Goal: Task Accomplishment & Management: Complete application form

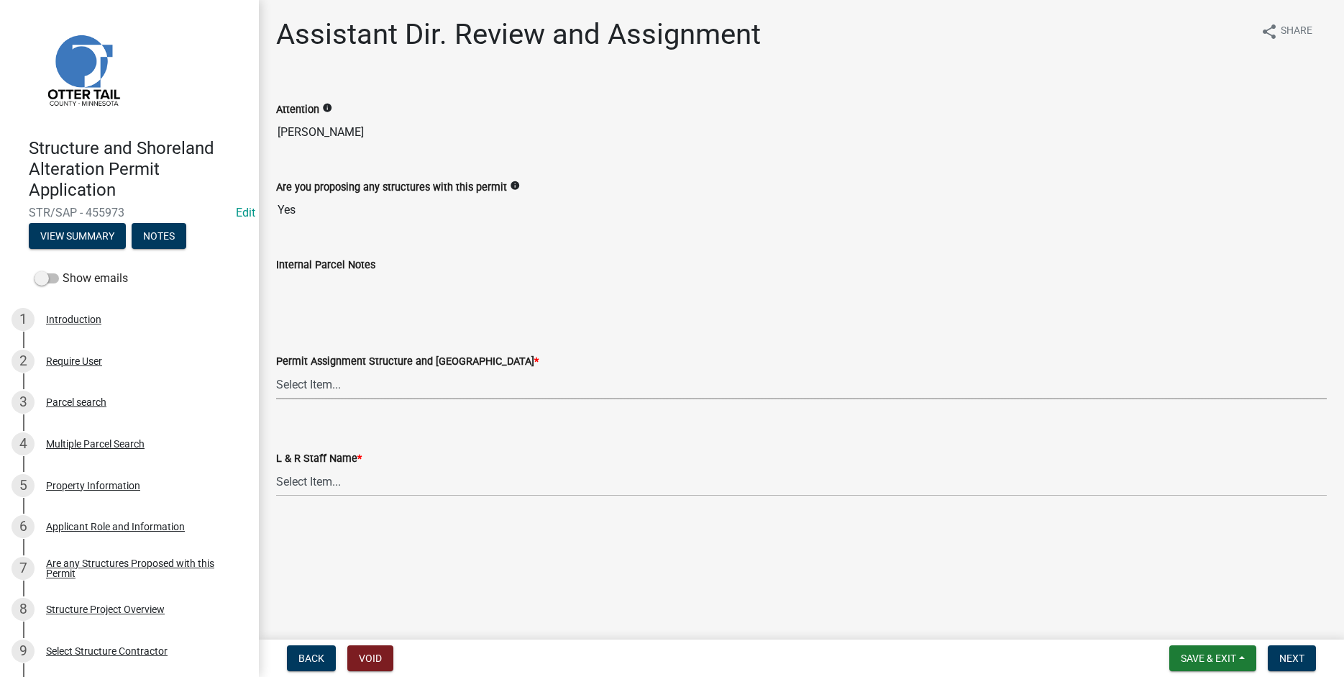
click at [276, 370] on select "Select Item... [PERSON_NAME] ([EMAIL_ADDRESS][DOMAIN_NAME]) [PERSON_NAME] ([EMA…" at bounding box center [801, 384] width 1051 height 29
click option "[PERSON_NAME] ([EMAIL_ADDRESS][DOMAIN_NAME])" at bounding box center [0, 0] width 0 height 0
select select "318b8207-6619-4c37-8bd8-783b28c7307f"
click at [276, 467] on select "Select Item... [PERSON_NAME] [PERSON_NAME] [PERSON_NAME] [PERSON_NAME] [PERSON_…" at bounding box center [801, 481] width 1051 height 29
click option "[PERSON_NAME]" at bounding box center [0, 0] width 0 height 0
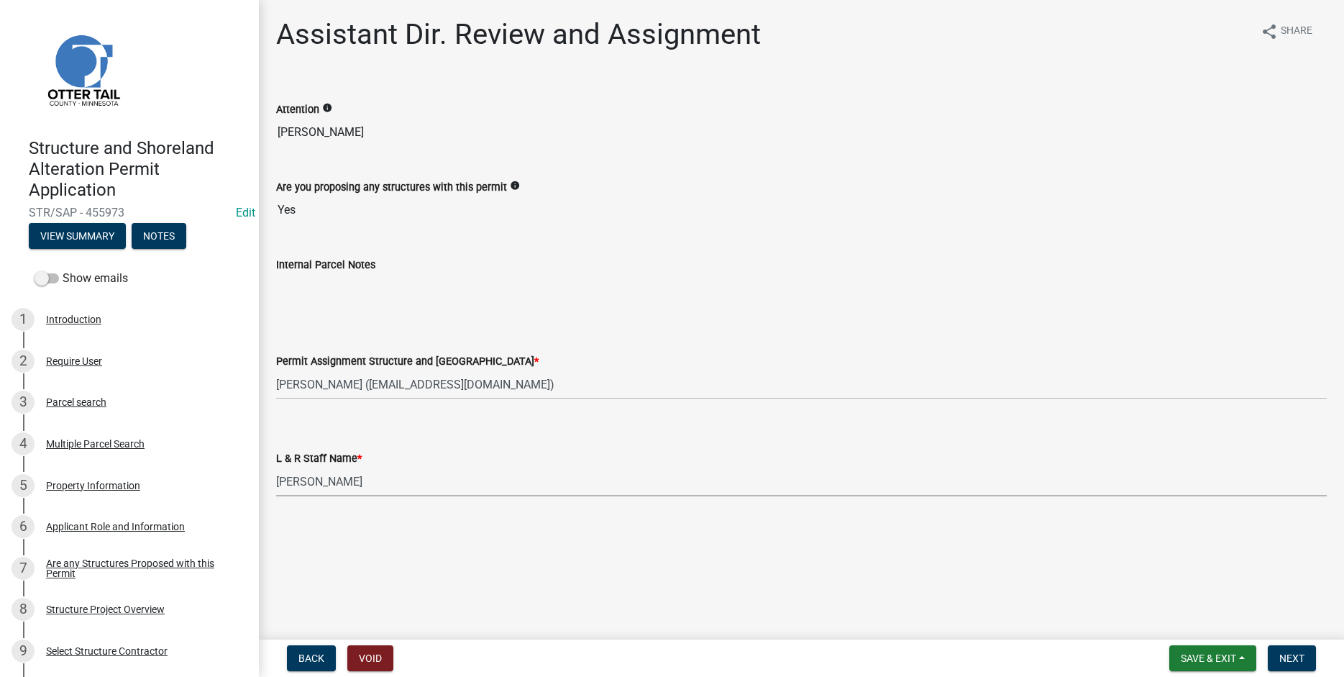
select select "ab2e7446-72a0-49c6-a36a-5181bad2fe68"
click at [1291, 653] on span "Next" at bounding box center [1291, 658] width 25 height 12
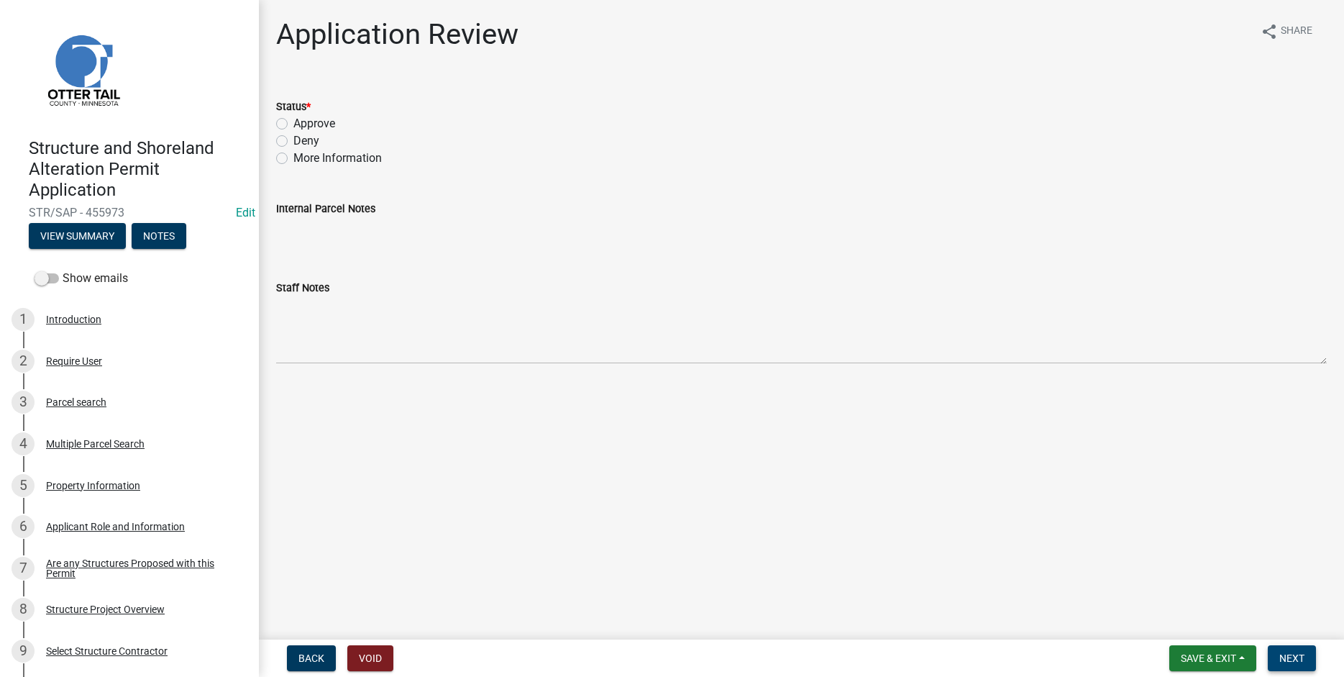
click at [1307, 660] on button "Next" at bounding box center [1292, 658] width 48 height 26
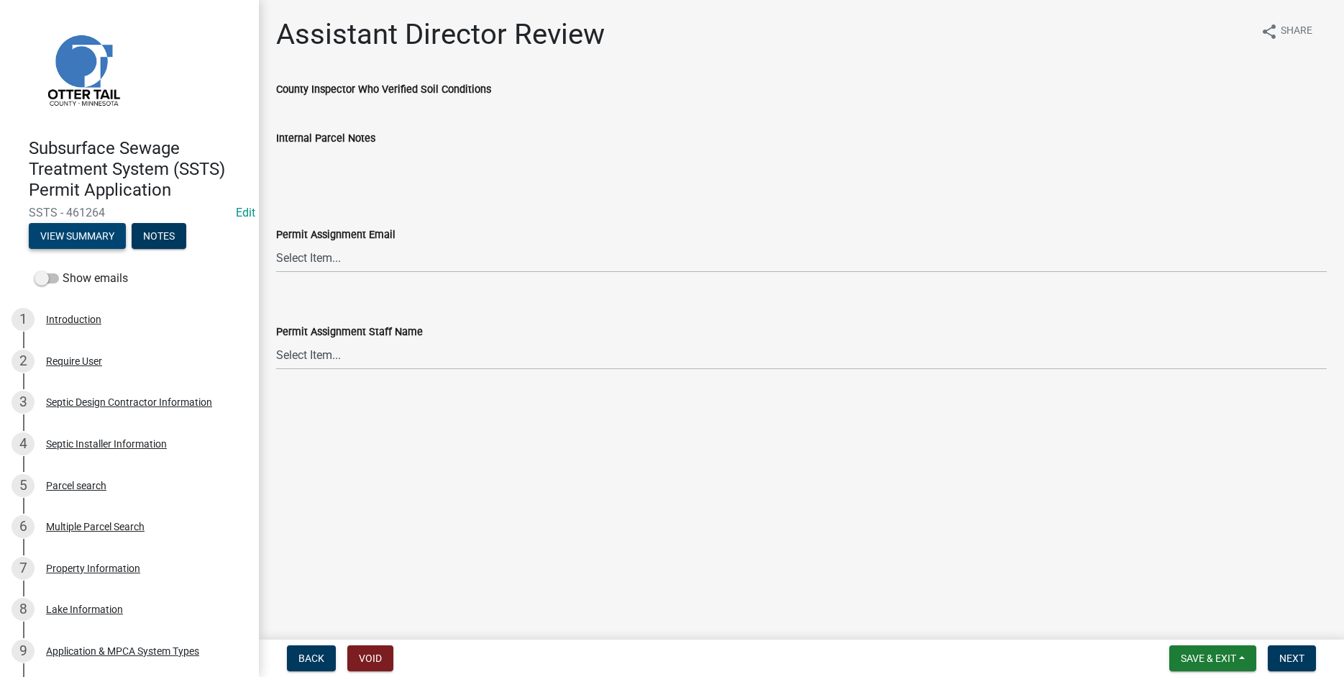
click at [74, 236] on button "View Summary" at bounding box center [77, 236] width 97 height 26
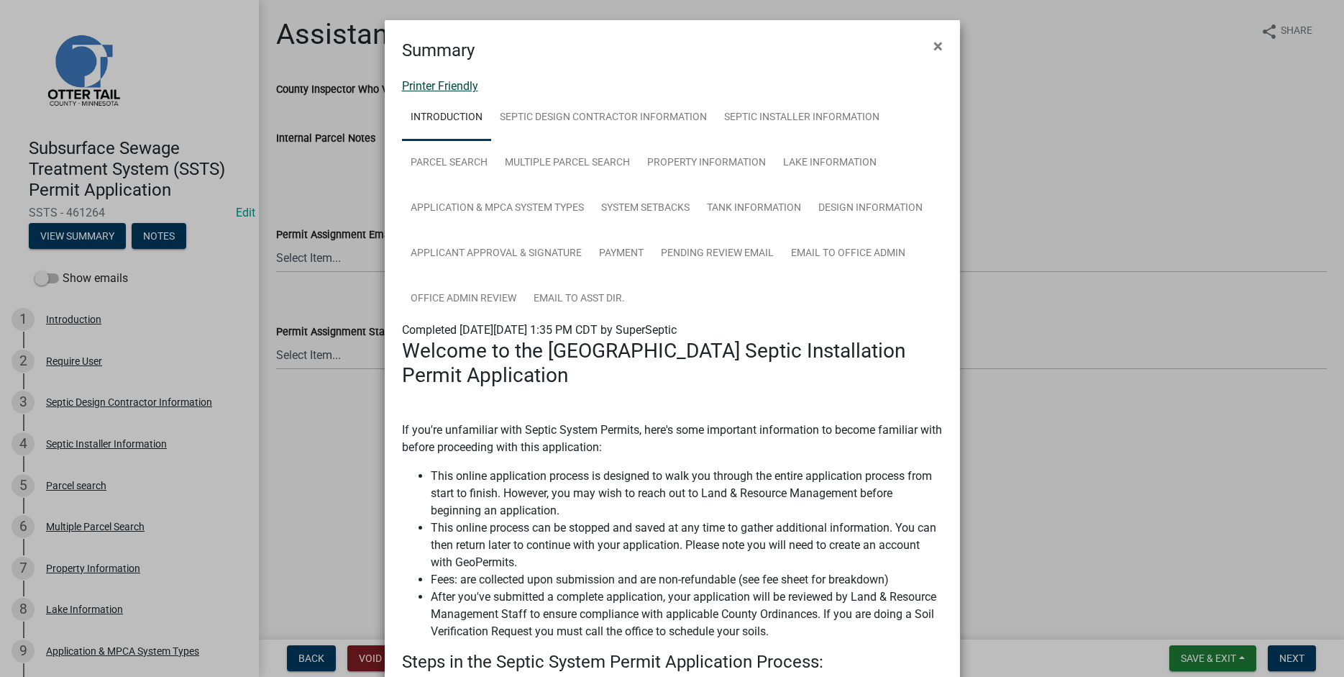
click at [448, 87] on link "Printer Friendly" at bounding box center [440, 86] width 76 height 14
click at [939, 48] on span "×" at bounding box center [938, 46] width 9 height 20
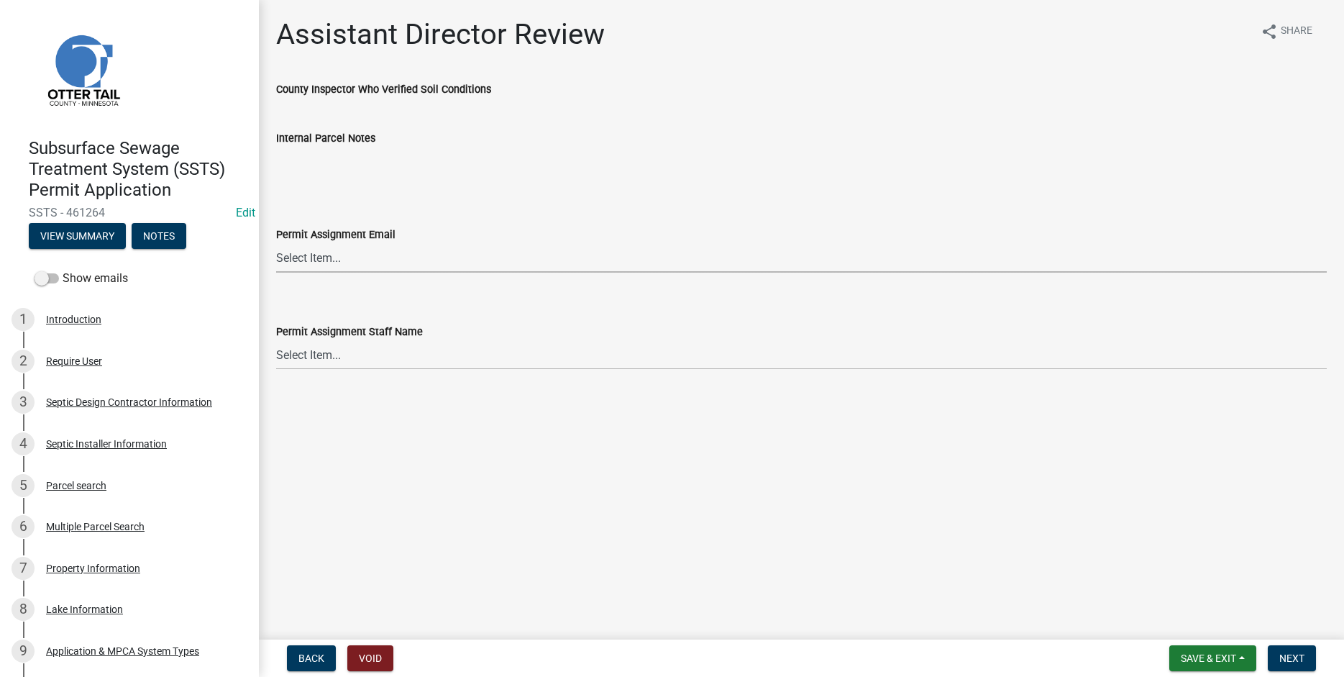
click at [276, 243] on select "Select Item... [PERSON_NAME] ([EMAIL_ADDRESS][DOMAIN_NAME]) [PERSON_NAME] ([EMA…" at bounding box center [801, 257] width 1051 height 29
click option "[PERSON_NAME] ([EMAIL_ADDRESS][DOMAIN_NAME])" at bounding box center [0, 0] width 0 height 0
select select "6b95c9b4-5b94-4d6a-a2c9-ae9db59a969e"
click at [276, 340] on select "Select Item... [PERSON_NAME] [PERSON_NAME] [PERSON_NAME] [PERSON_NAME] [PERSON_…" at bounding box center [801, 354] width 1051 height 29
click option "[PERSON_NAME]" at bounding box center [0, 0] width 0 height 0
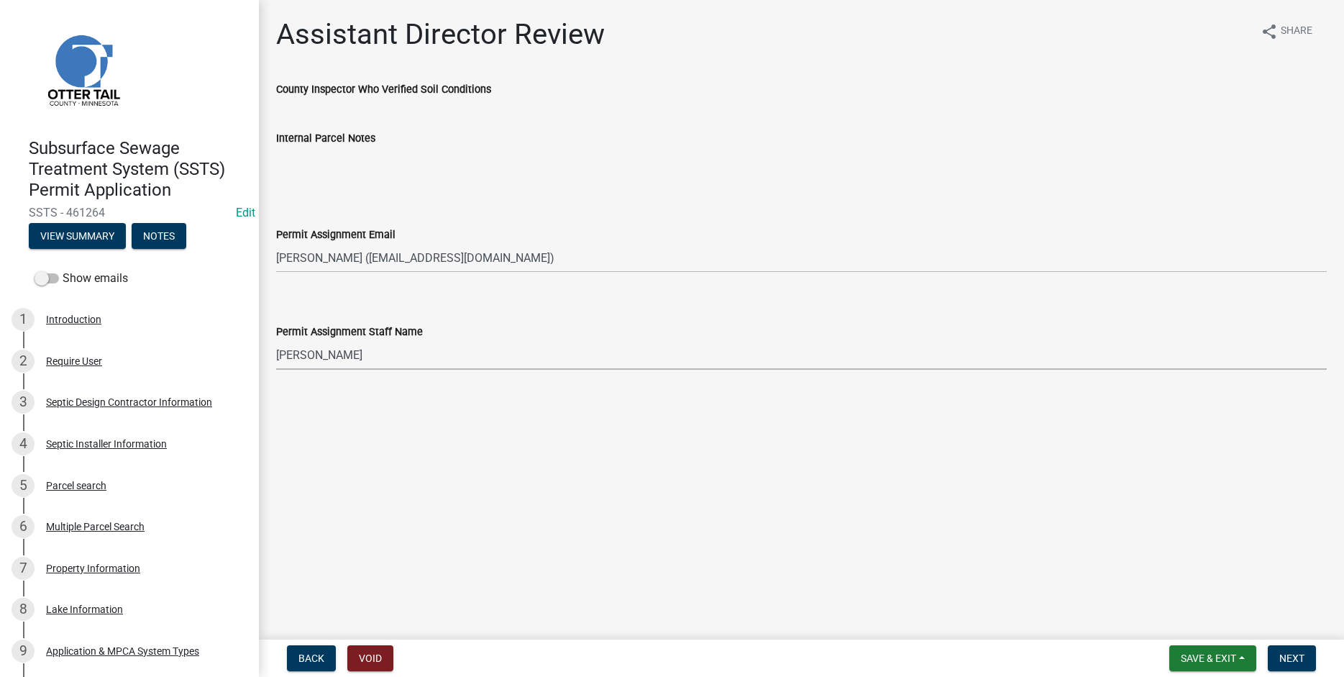
select select "b4c12476-3918-4c31-b34d-126d47b866fd"
click at [1281, 656] on span "Next" at bounding box center [1291, 658] width 25 height 12
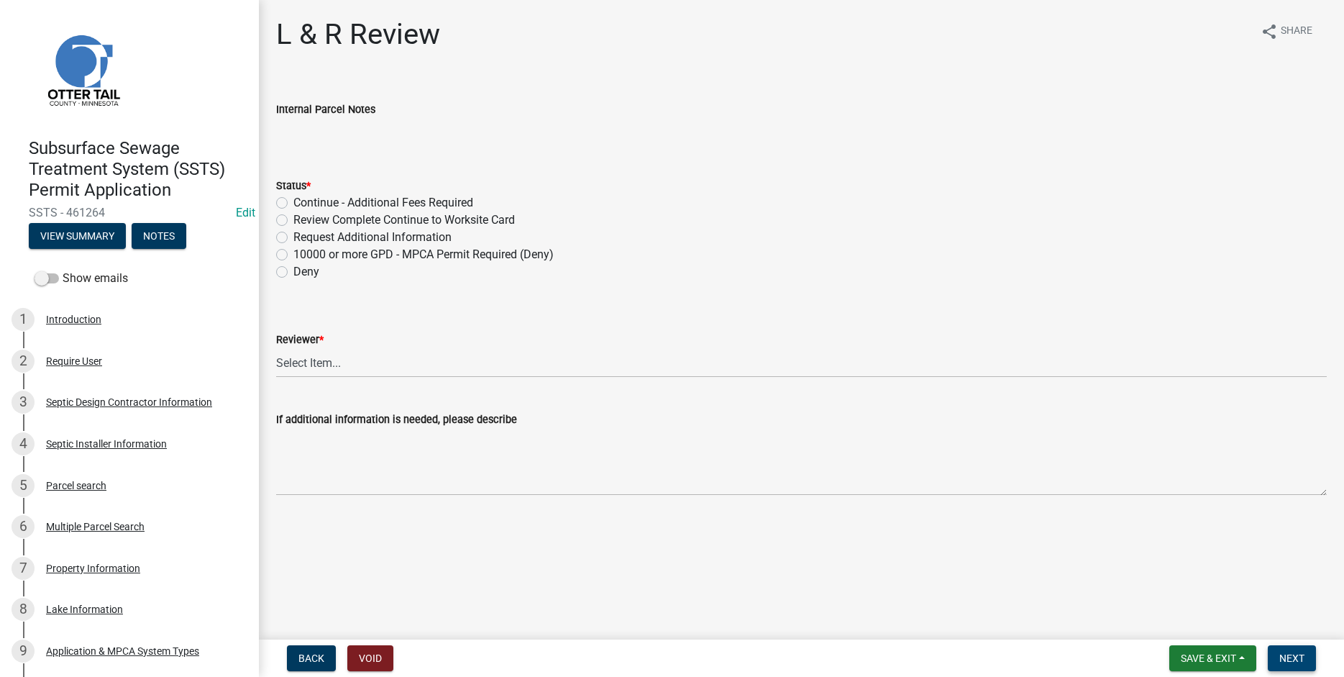
click at [1291, 657] on span "Next" at bounding box center [1291, 658] width 25 height 12
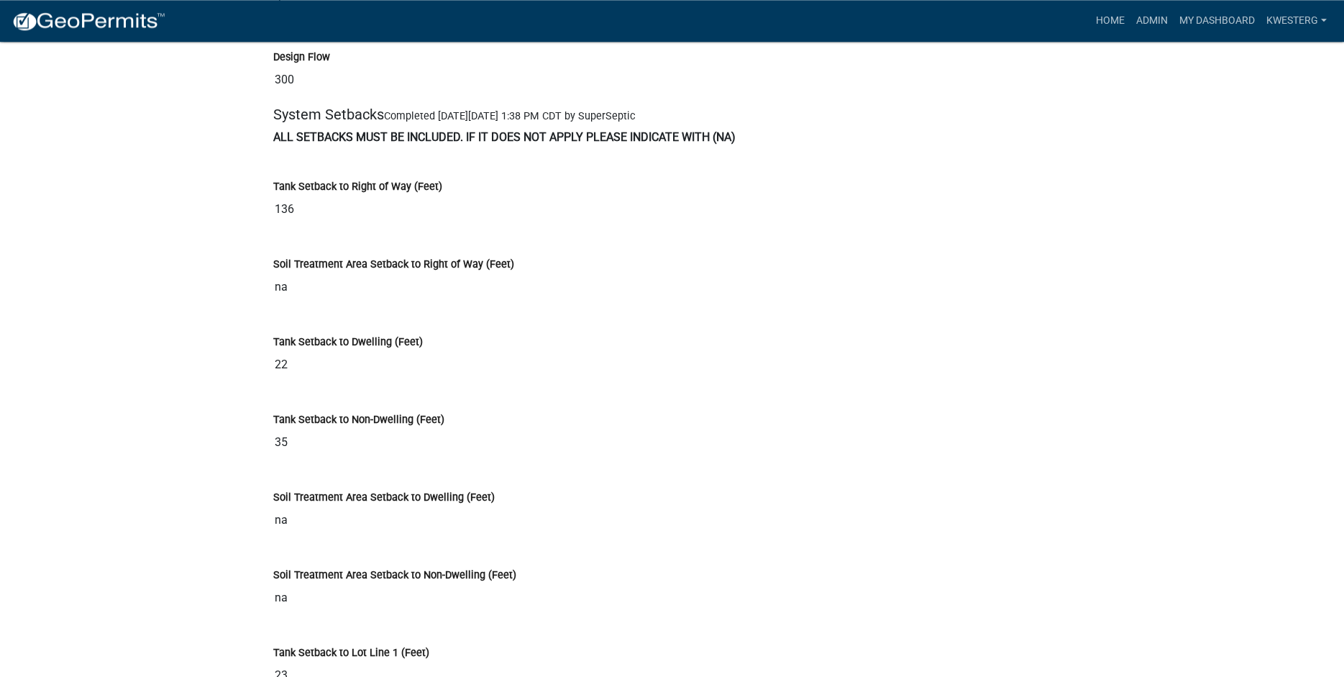
scroll to position [3998, 0]
